Goal: Transaction & Acquisition: Purchase product/service

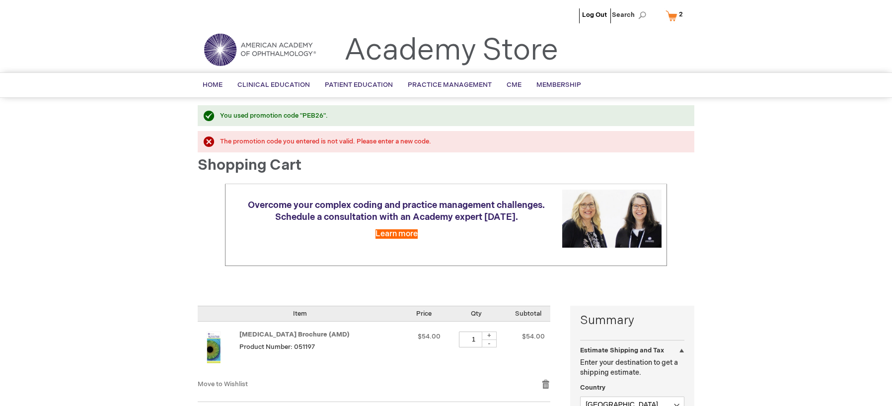
select select "US"
select select "12"
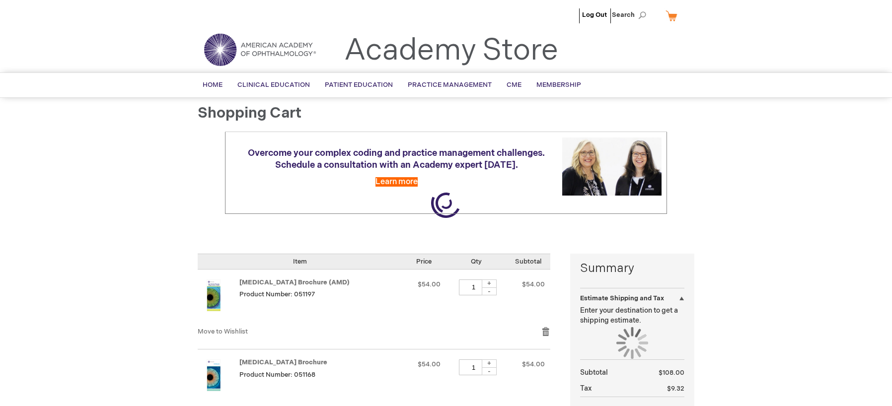
select select "US"
select select "12"
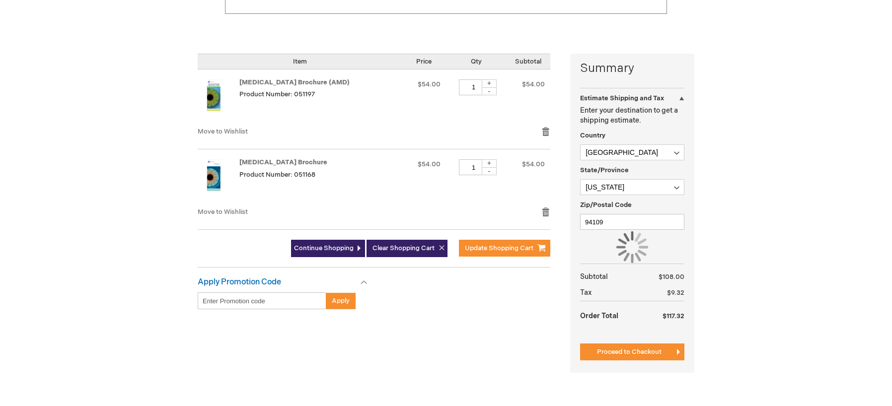
scroll to position [248, 0]
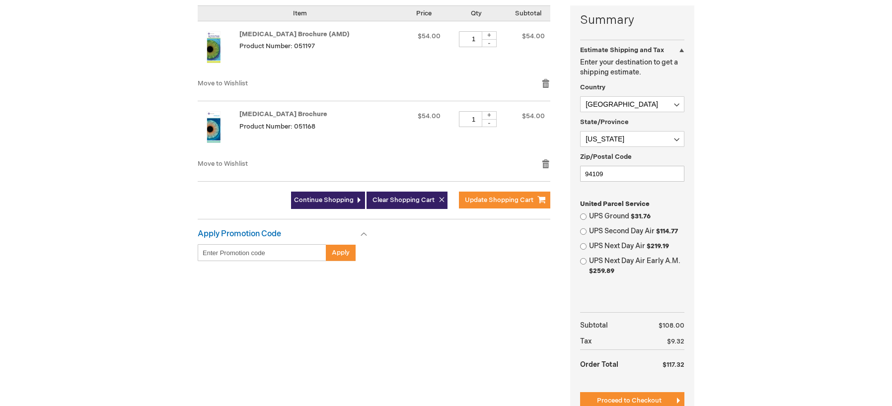
type input "wevans"
click at [228, 253] on input "Enter discount code" at bounding box center [262, 252] width 129 height 17
type input "PEB26"
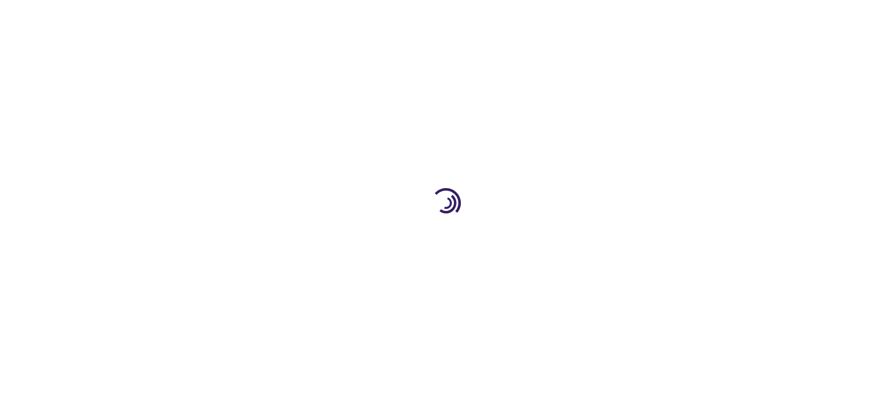
select select "US"
select select "12"
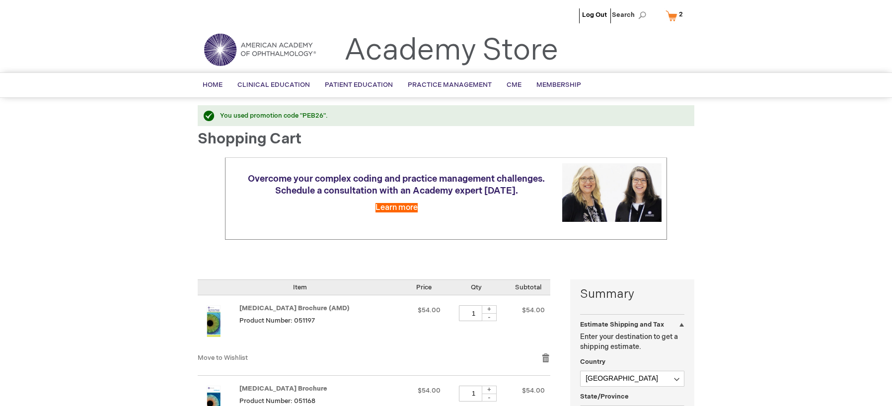
type input "wevans"
click at [867, 49] on header "Log Out Search My Cart 2 2 items CLOSE RECENTLY ADDED ITEM(S) Close Recently ad…" at bounding box center [446, 36] width 892 height 73
